Goal: Communication & Community: Participate in discussion

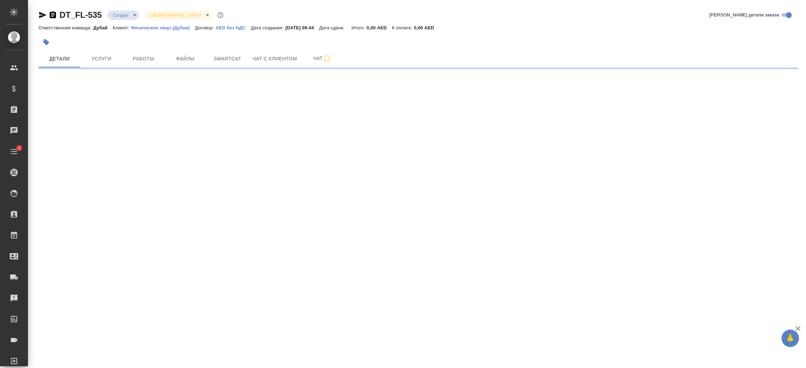
select select "RU"
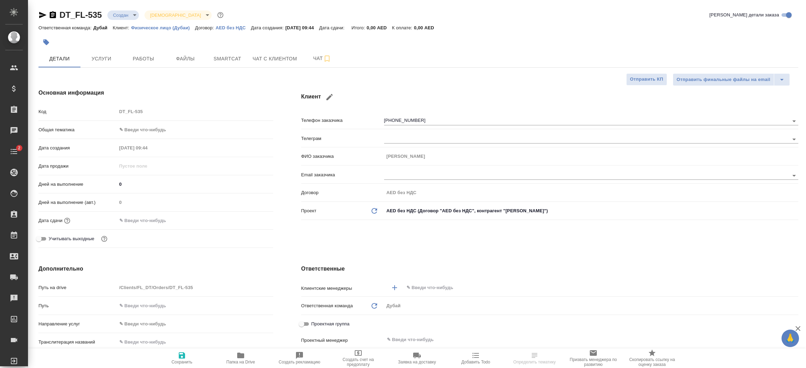
type textarea "x"
click at [331, 236] on div "Клиент Телефон заказчика [PHONE_NUMBER] Телеграм ФИО заказчика [PERSON_NAME] Em…" at bounding box center [549, 170] width 525 height 190
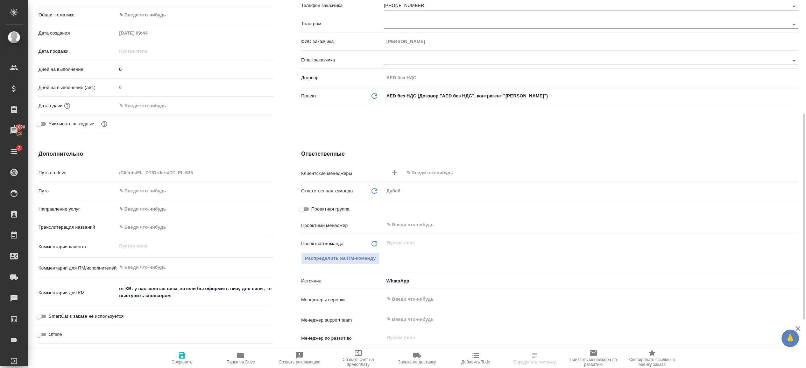
scroll to position [146, 0]
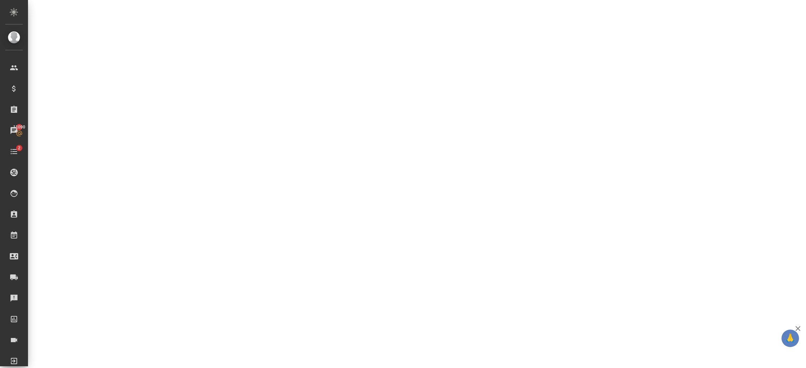
select select "RU"
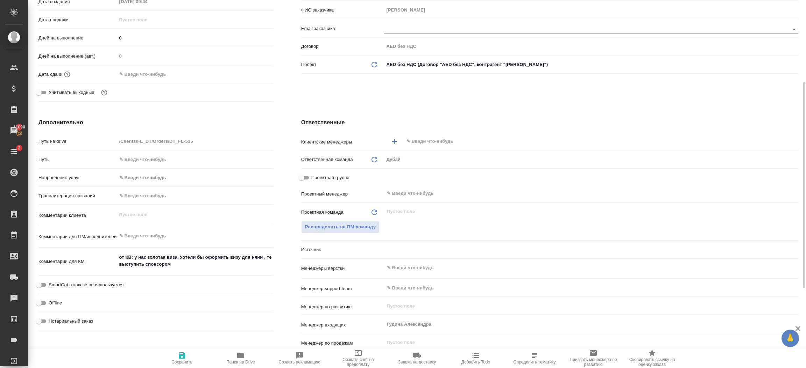
type textarea "x"
click at [221, 270] on div "от КВ: у нас золотая виза, хотели бы оформить визу для няни , те выступить спон…" at bounding box center [195, 262] width 156 height 22
type textarea "x"
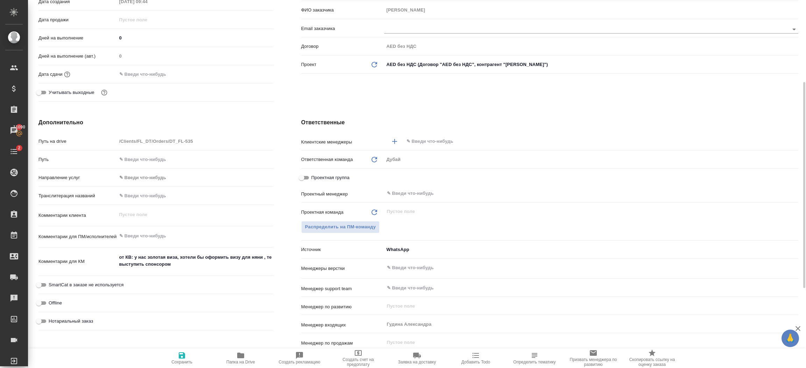
type textarea "x"
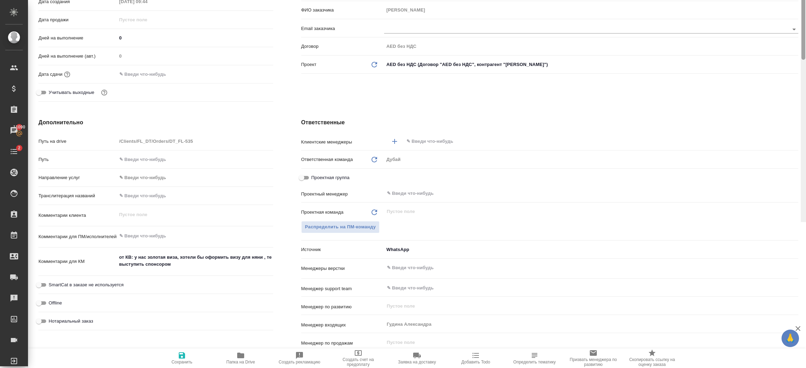
scroll to position [0, 0]
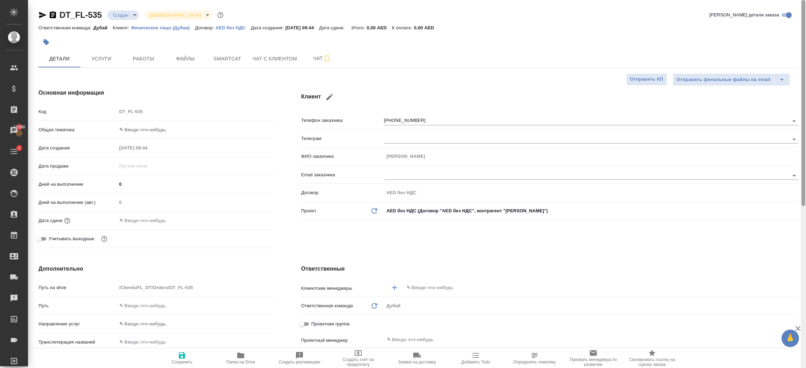
click at [805, 31] on div at bounding box center [802, 184] width 5 height 369
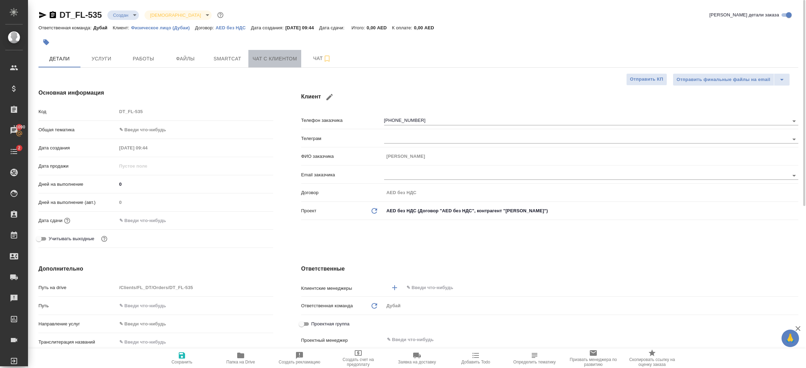
click at [264, 56] on span "Чат с клиентом" at bounding box center [274, 59] width 44 height 9
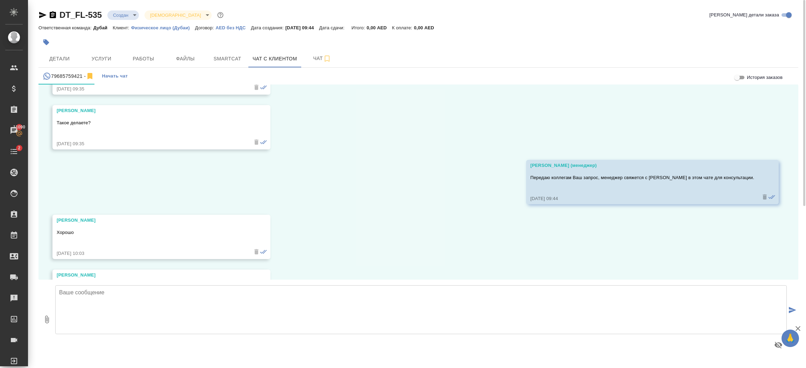
scroll to position [169, 0]
